Goal: Use online tool/utility: Utilize a website feature to perform a specific function

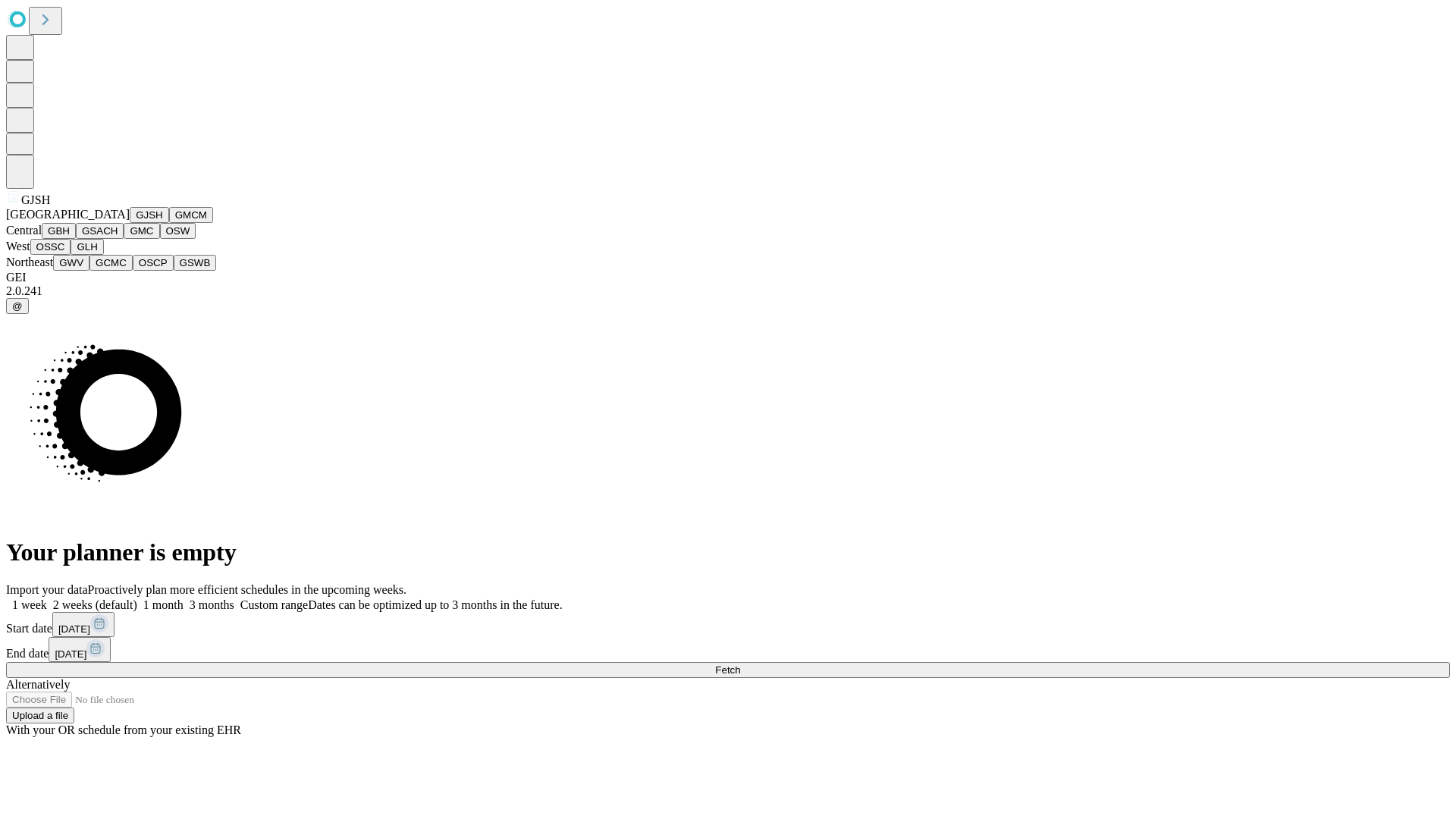
click at [130, 223] on button "GJSH" at bounding box center [150, 215] width 40 height 16
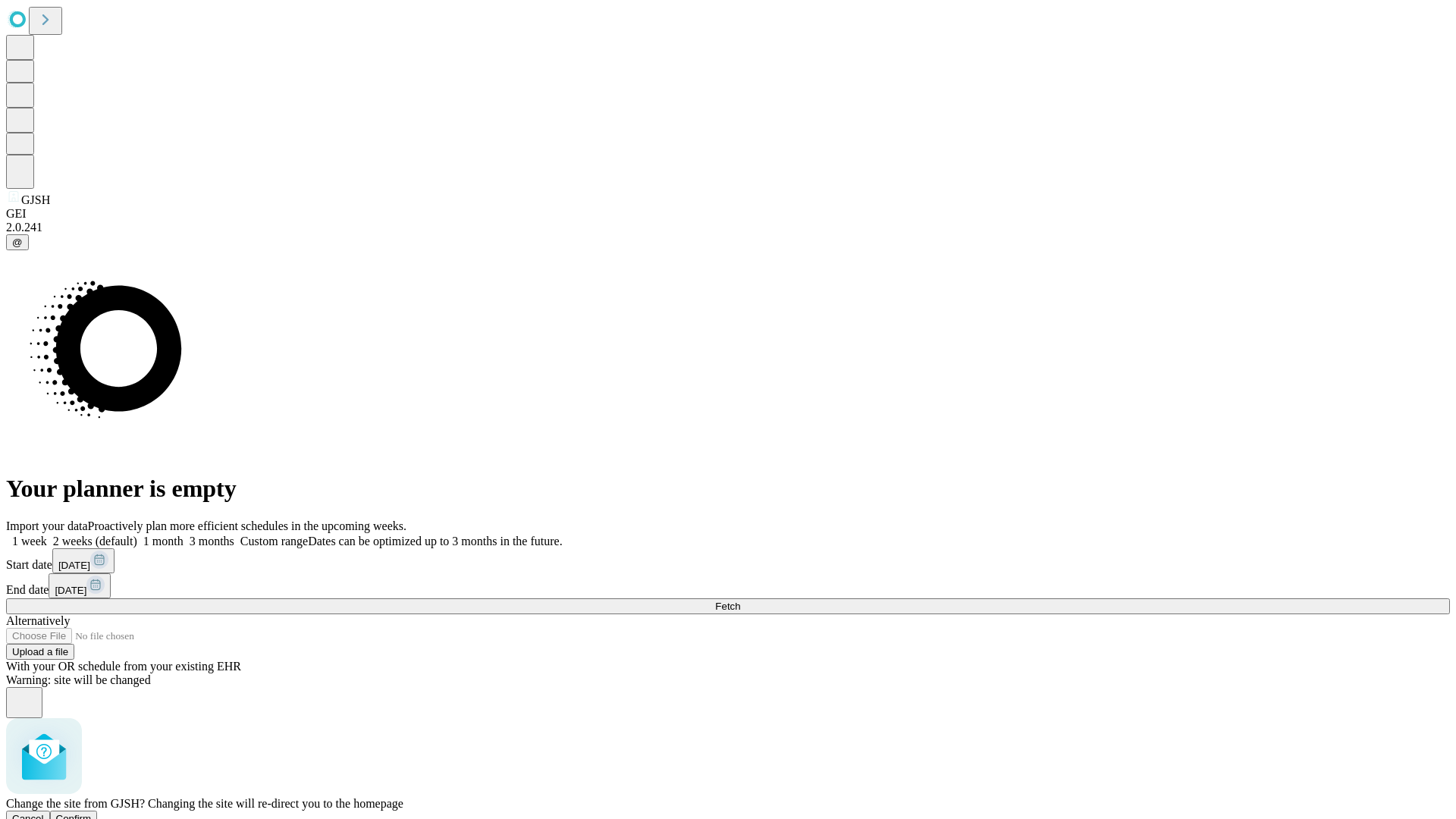
click at [91, 813] on span "Confirm" at bounding box center [74, 819] width 36 height 11
click at [138, 534] on label "2 weeks (default)" at bounding box center [92, 541] width 90 height 13
click at [740, 600] on span "Fetch" at bounding box center [728, 606] width 25 height 11
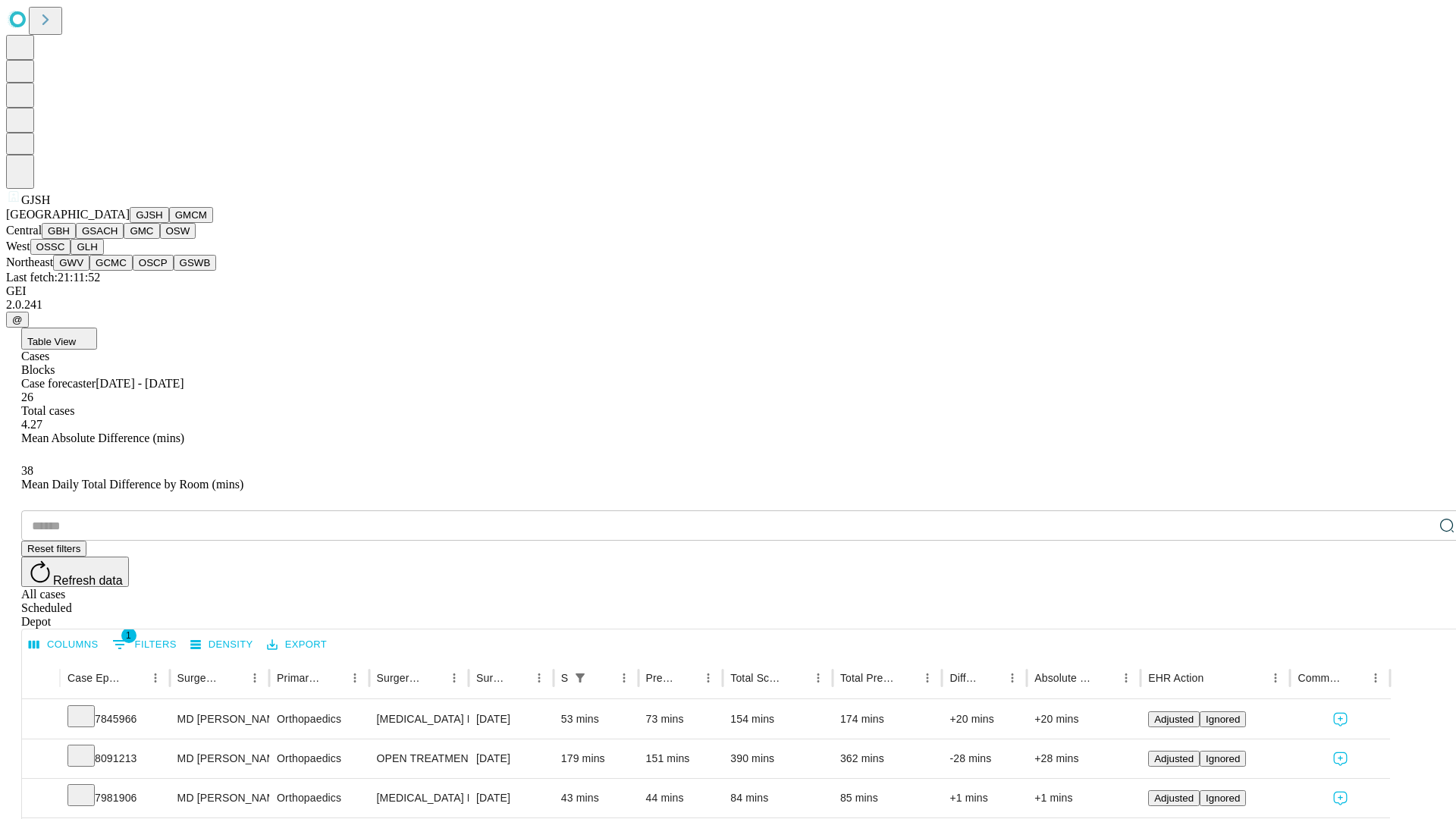
click at [169, 223] on button "GMCM" at bounding box center [190, 215] width 44 height 16
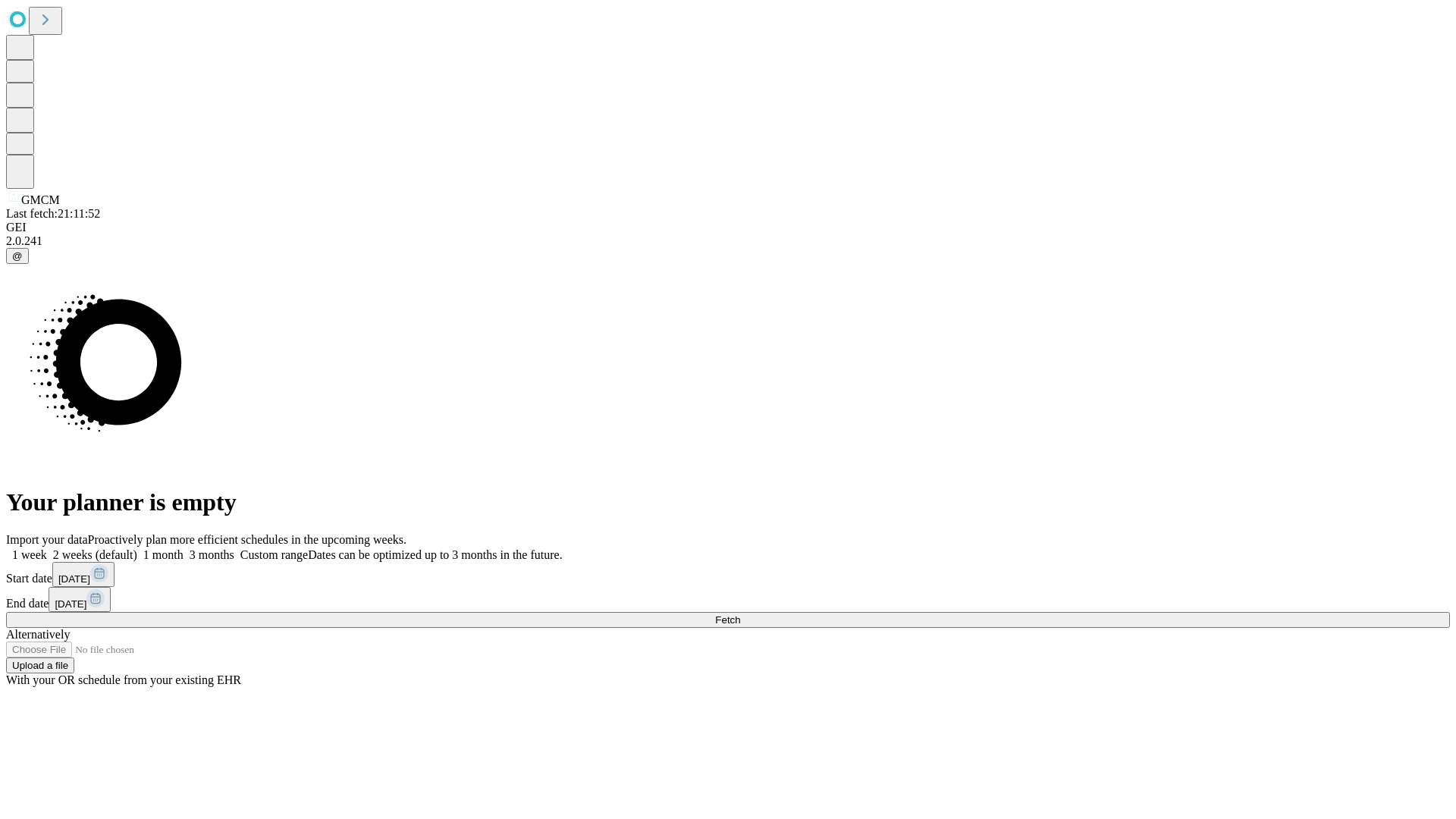
click at [740, 614] on span "Fetch" at bounding box center [728, 620] width 25 height 11
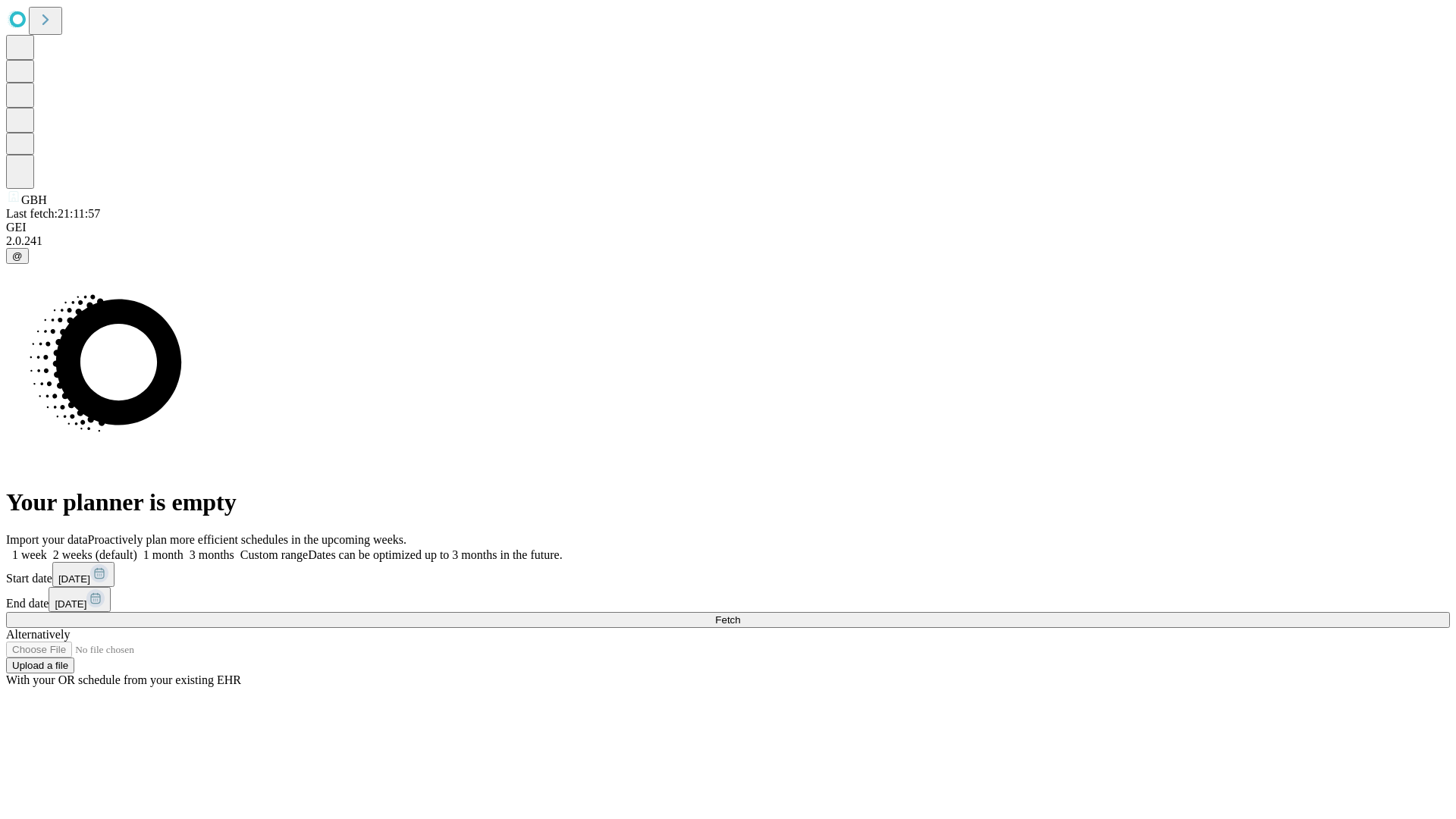
click at [138, 549] on label "2 weeks (default)" at bounding box center [92, 555] width 90 height 13
click at [740, 614] on span "Fetch" at bounding box center [728, 620] width 25 height 11
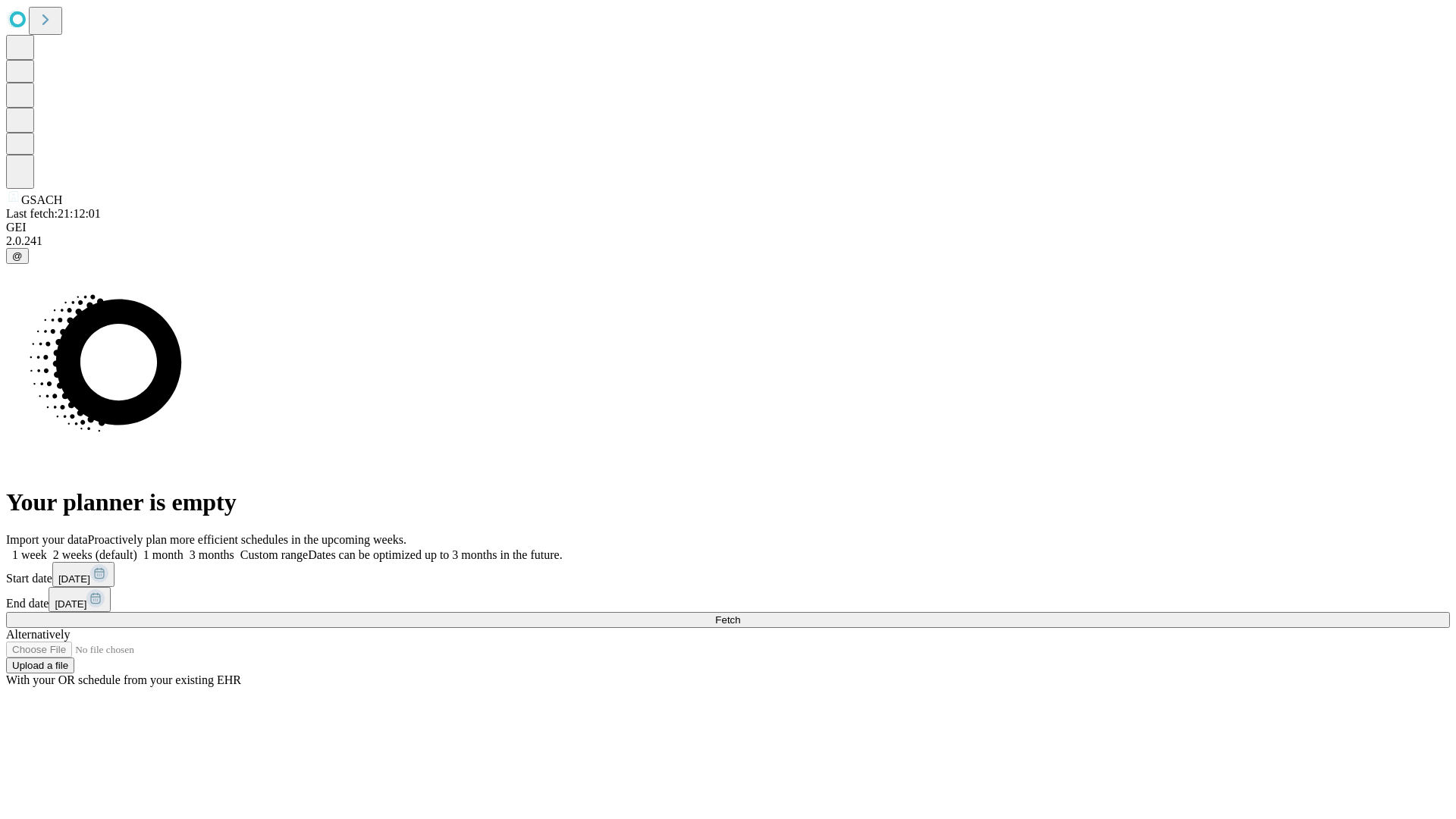
click at [138, 549] on label "2 weeks (default)" at bounding box center [92, 555] width 90 height 13
click at [740, 614] on span "Fetch" at bounding box center [728, 620] width 25 height 11
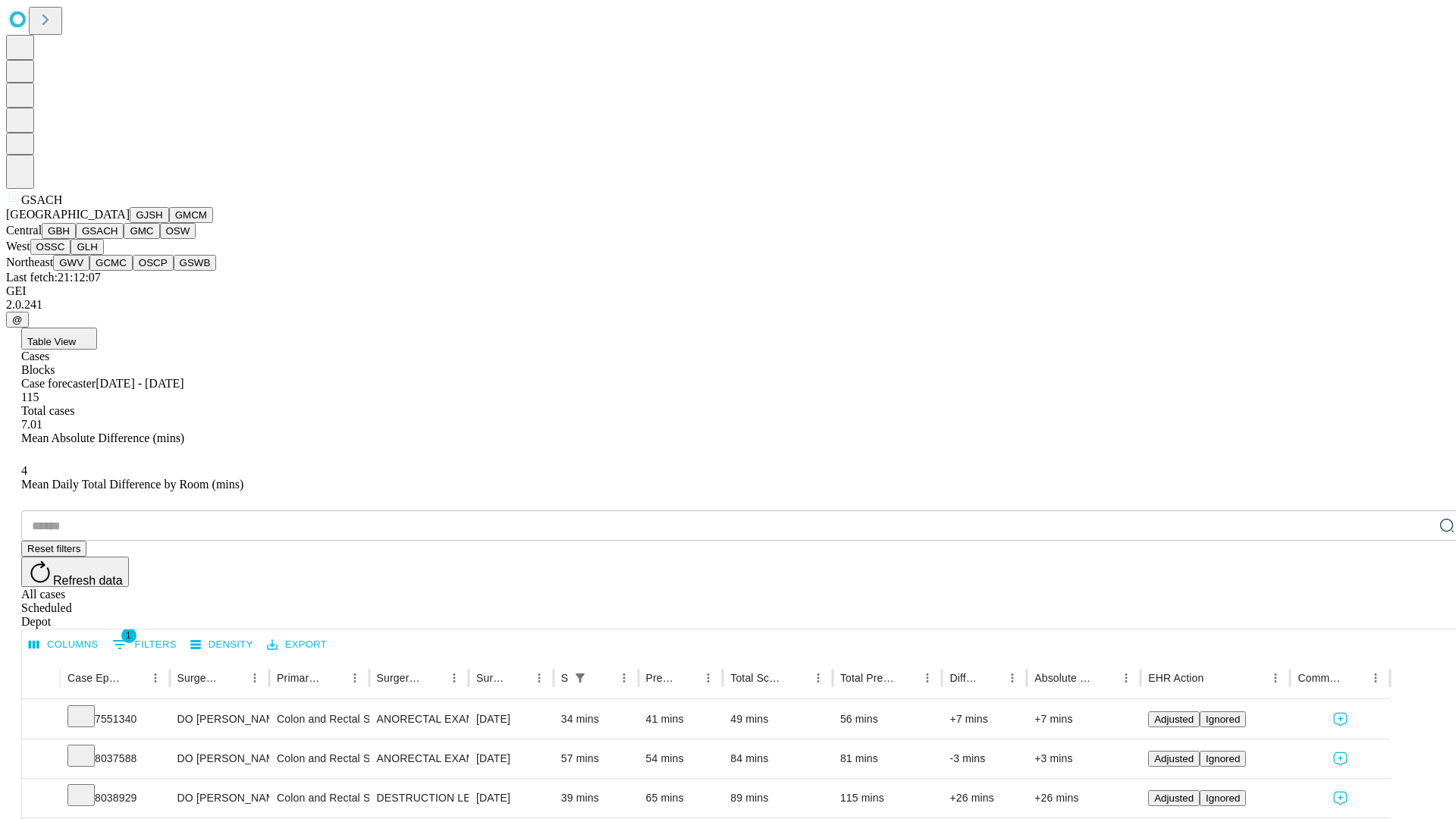
click at [123, 238] on button "GMC" at bounding box center [141, 231] width 36 height 16
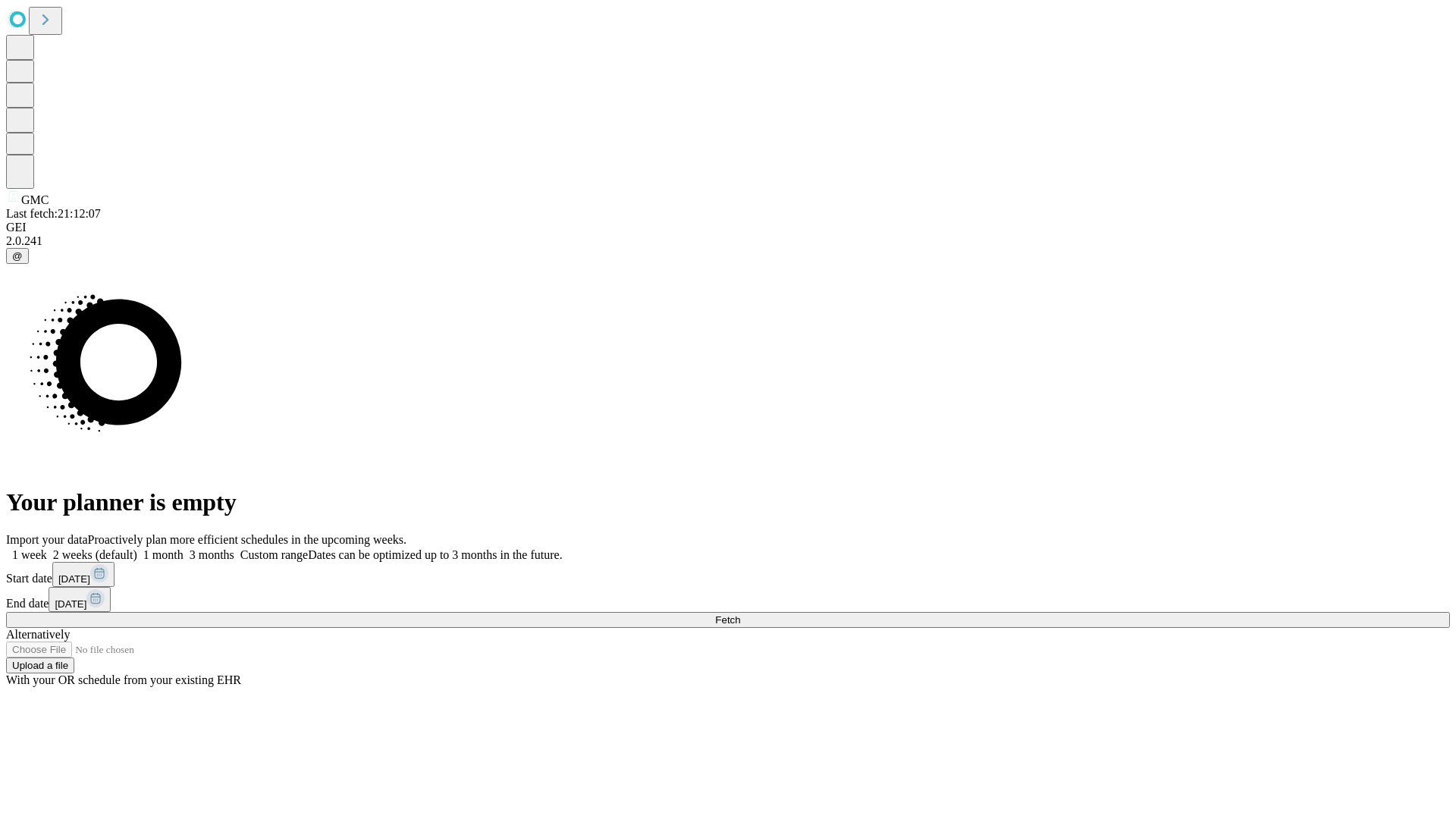
click at [138, 549] on label "2 weeks (default)" at bounding box center [92, 555] width 90 height 13
click at [740, 614] on span "Fetch" at bounding box center [728, 620] width 25 height 11
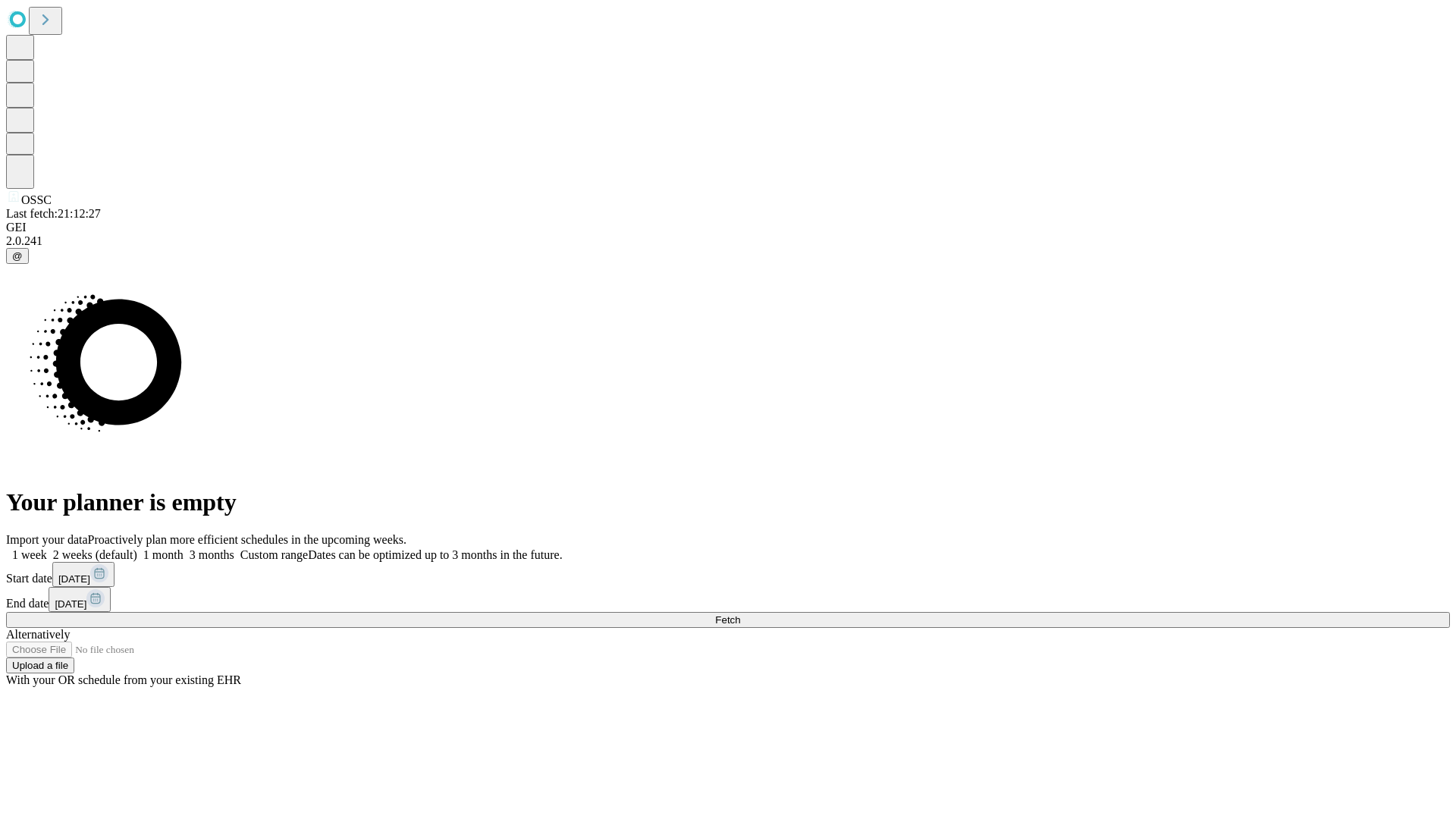
click at [138, 549] on label "2 weeks (default)" at bounding box center [92, 555] width 90 height 13
click at [740, 614] on span "Fetch" at bounding box center [728, 620] width 25 height 11
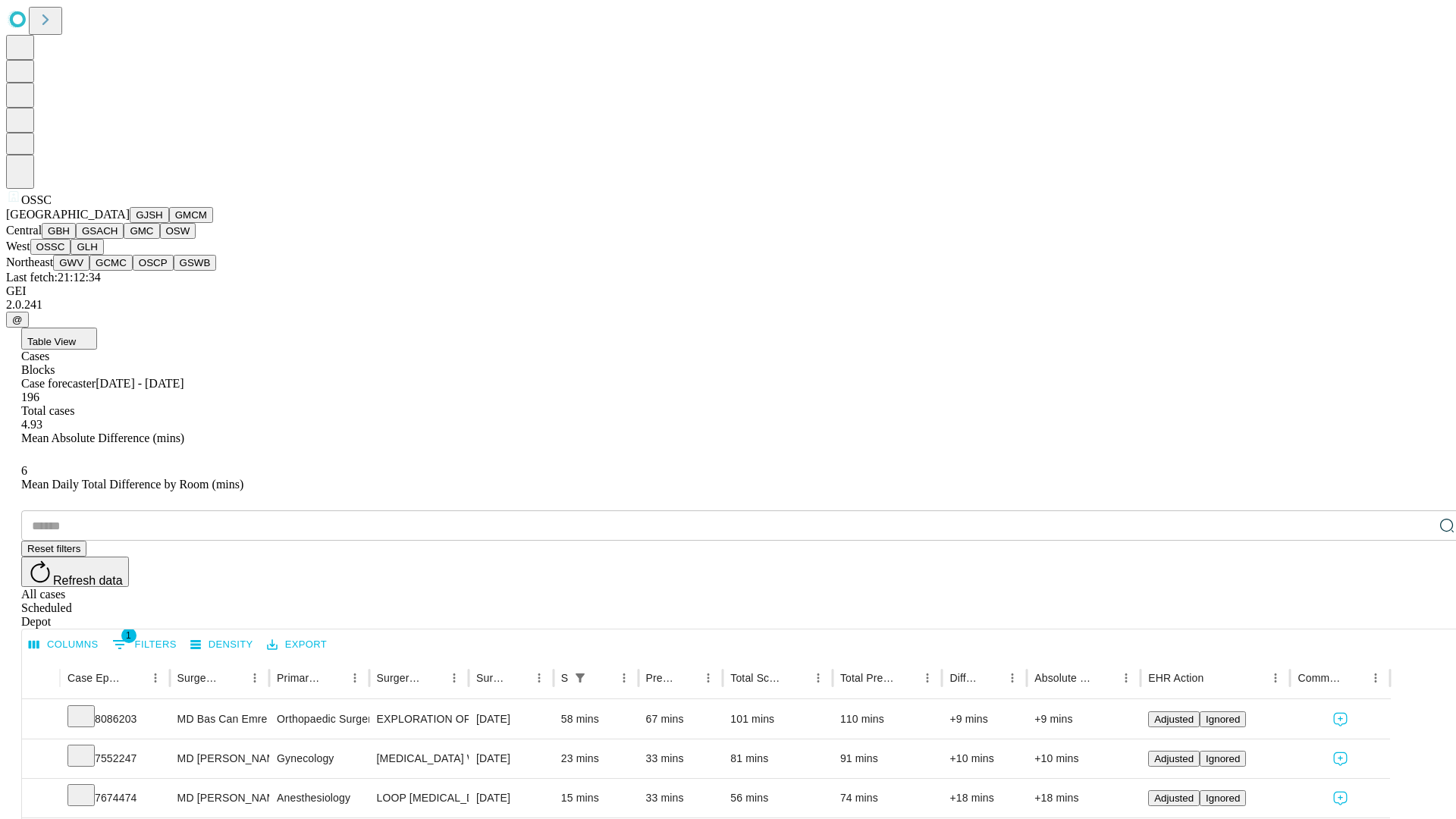
click at [103, 254] on button "GLH" at bounding box center [87, 246] width 33 height 16
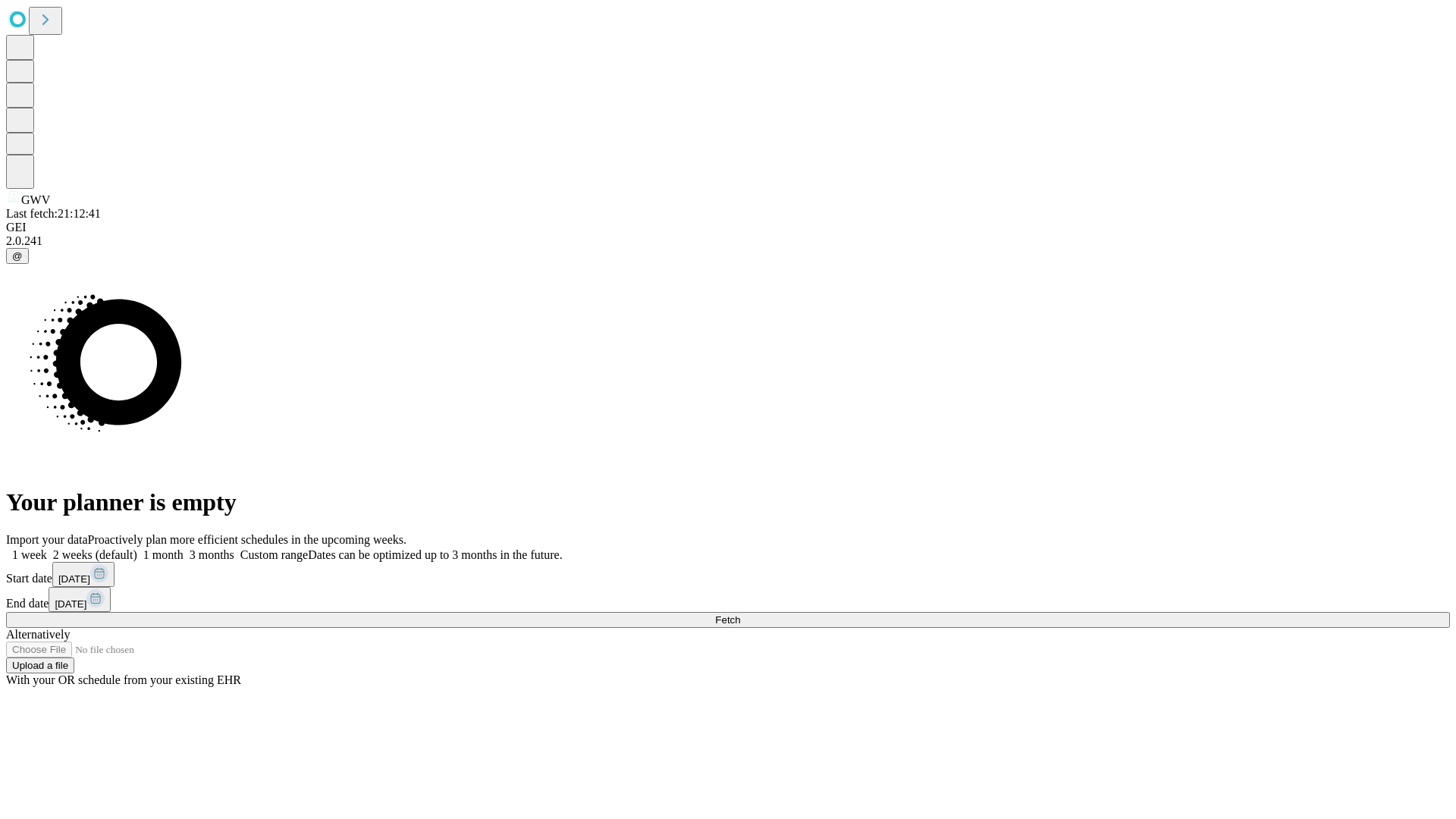
click at [138, 549] on label "2 weeks (default)" at bounding box center [92, 555] width 90 height 13
click at [740, 614] on span "Fetch" at bounding box center [728, 620] width 25 height 11
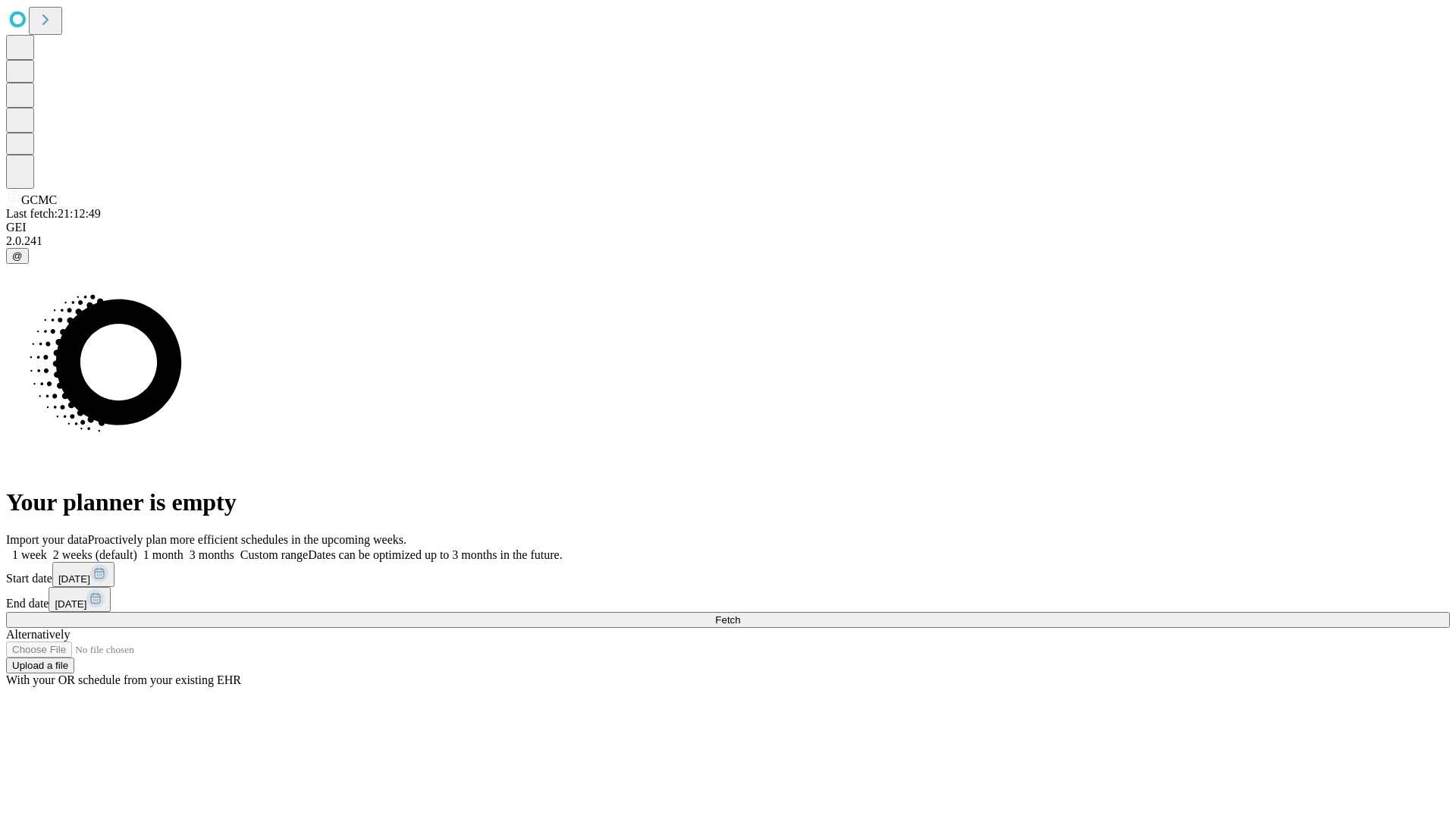
click at [138, 549] on label "2 weeks (default)" at bounding box center [92, 555] width 90 height 13
click at [740, 614] on span "Fetch" at bounding box center [728, 620] width 25 height 11
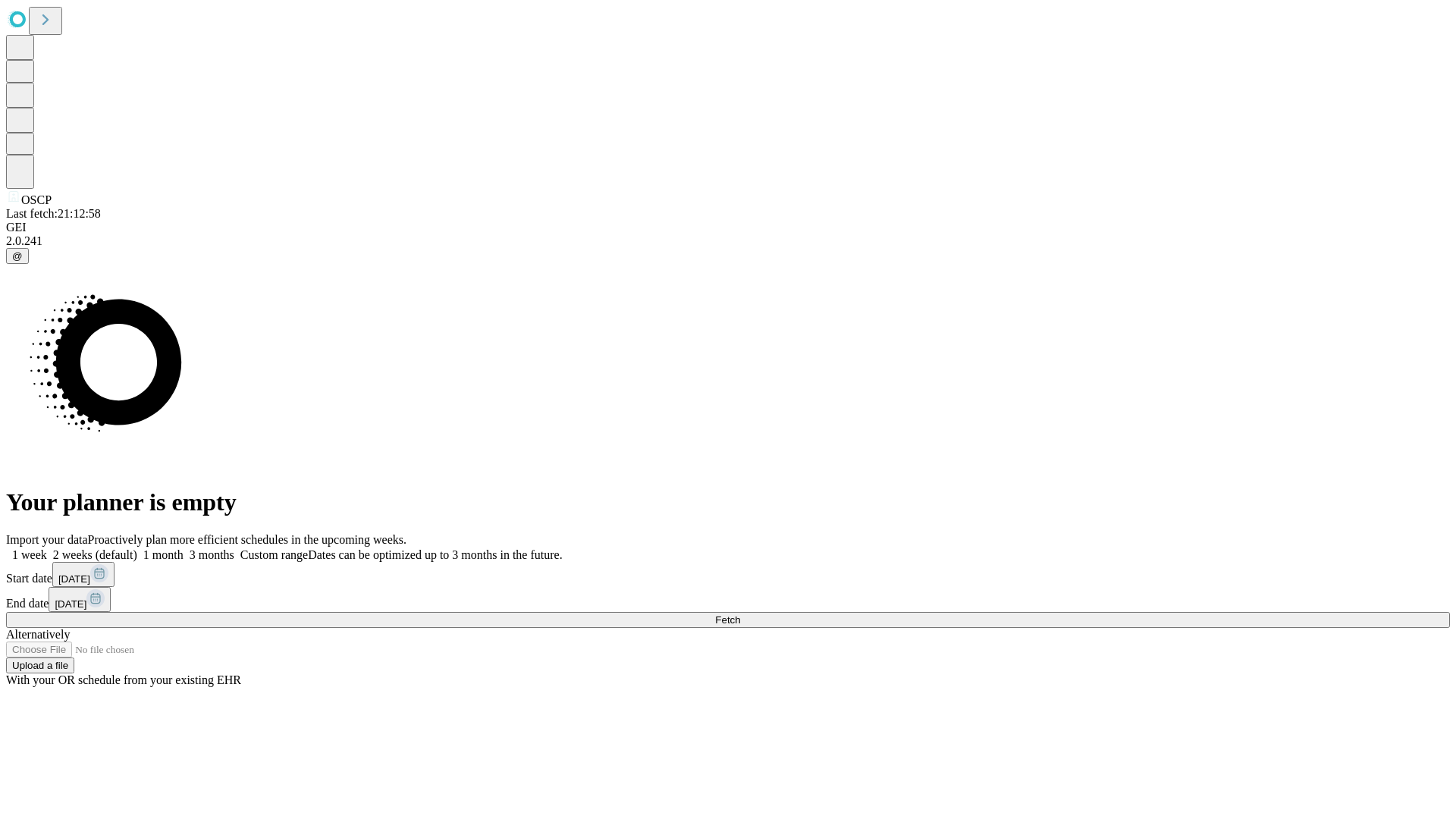
click at [740, 614] on span "Fetch" at bounding box center [728, 620] width 25 height 11
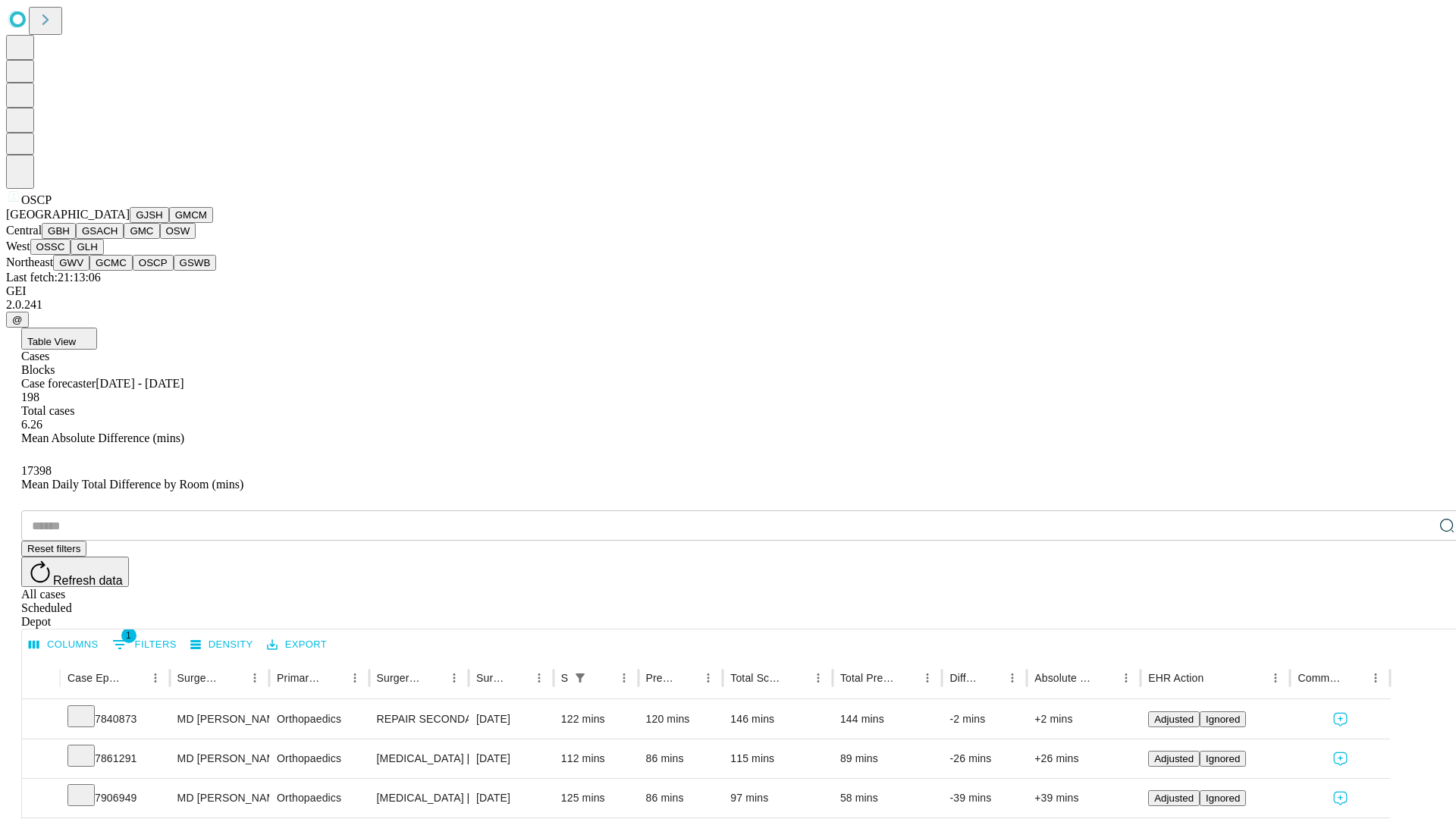
click at [173, 270] on button "GSWB" at bounding box center [195, 262] width 43 height 16
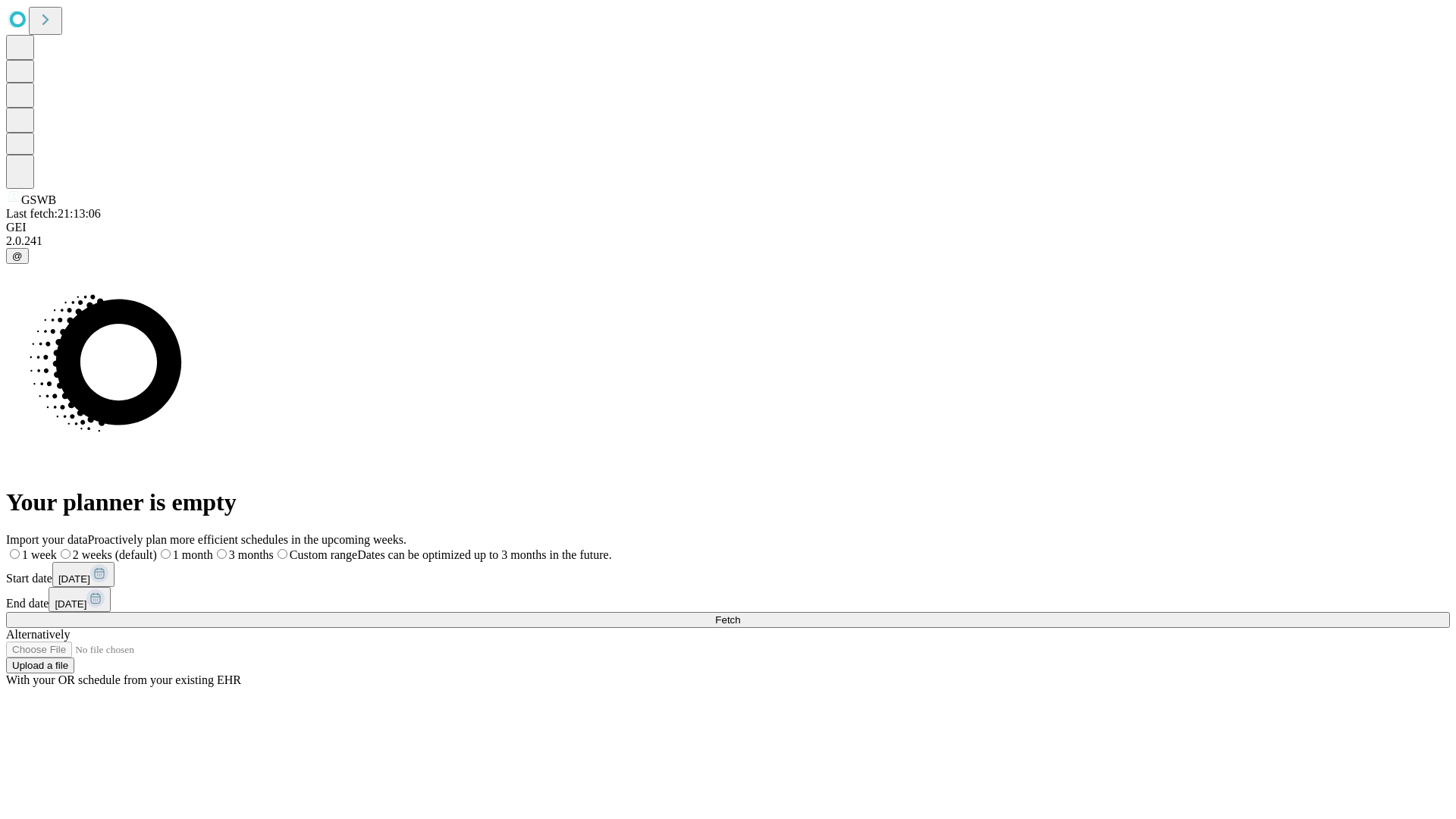
click at [157, 549] on label "2 weeks (default)" at bounding box center [106, 555] width 100 height 13
click at [740, 614] on span "Fetch" at bounding box center [728, 620] width 25 height 11
